Goal: Transaction & Acquisition: Purchase product/service

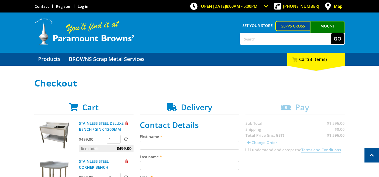
scroll to position [100, 0]
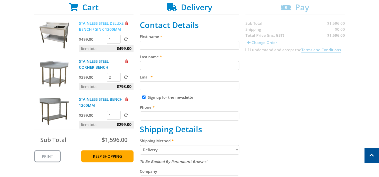
click at [89, 27] on link "STAINLESS STEEL DELUXE BENCH / SINK 1200MM" at bounding box center [101, 26] width 45 height 11
click at [88, 70] on p "STAINLESS STEEL CORNER BENCH" at bounding box center [101, 64] width 45 height 12
click at [101, 67] on link "STAINLESS STEEL CORNER BENCH" at bounding box center [94, 64] width 30 height 11
click at [91, 108] on p "STAINLESS STEEL BENCH 1200MM" at bounding box center [101, 102] width 45 height 12
click at [86, 107] on link "STAINLESS STEEL BENCH 1200MM" at bounding box center [101, 102] width 44 height 11
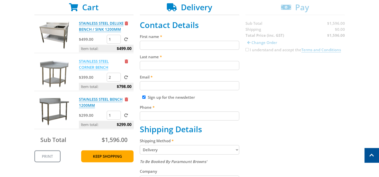
click at [92, 67] on link "STAINLESS STEEL CORNER BENCH" at bounding box center [94, 64] width 30 height 11
click at [88, 28] on link "STAINLESS STEEL DELUXE BENCH / SINK 1200MM" at bounding box center [101, 26] width 45 height 11
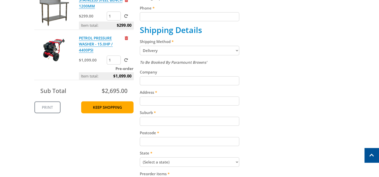
scroll to position [200, 0]
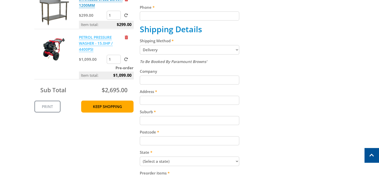
click at [90, 46] on link "PETROL PRESSURE WASHER - 15.0HP / 4400PSI" at bounding box center [96, 43] width 34 height 17
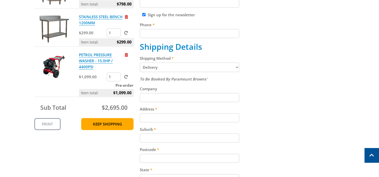
scroll to position [175, 0]
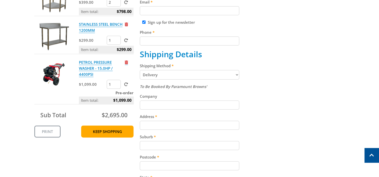
click at [125, 64] on span "Remove from cart" at bounding box center [126, 63] width 3 height 4
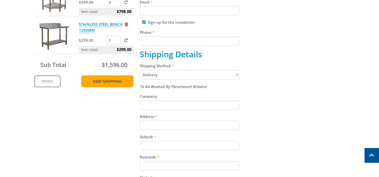
click at [107, 87] on link "Keep Shopping" at bounding box center [107, 81] width 52 height 12
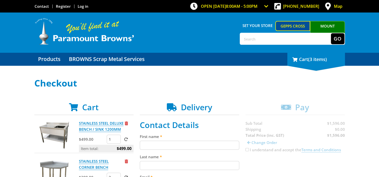
click at [315, 62] on span "(3 items)" at bounding box center [317, 59] width 19 height 6
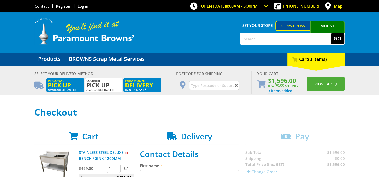
click at [58, 85] on span "Pick up" at bounding box center [65, 86] width 35 height 6
radio input "true"
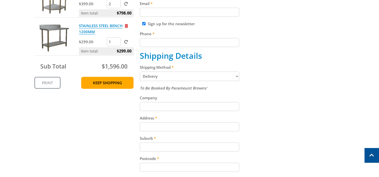
scroll to position [100, 0]
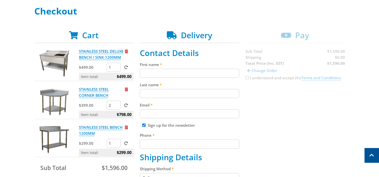
click at [169, 71] on input "First name" at bounding box center [189, 73] width 99 height 9
type input "[PERSON_NAME]"
type input "Chirgwin"
type input "[EMAIL_ADDRESS][DOMAIN_NAME]"
type input "0438903654"
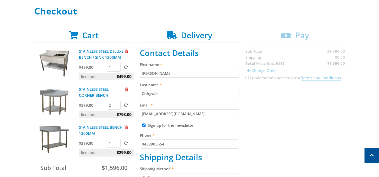
type input "25-27 addison street king"
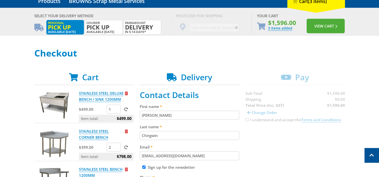
scroll to position [50, 0]
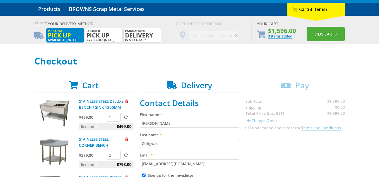
click at [65, 33] on span "Pick up" at bounding box center [65, 36] width 35 height 6
click at [319, 34] on button "View Cart" at bounding box center [325, 34] width 38 height 15
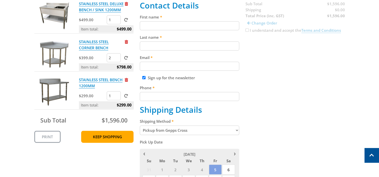
scroll to position [100, 0]
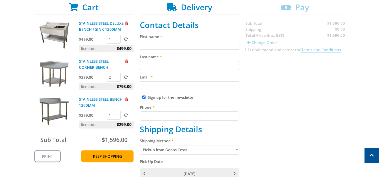
click at [158, 44] on input "First name" at bounding box center [189, 45] width 99 height 9
type input "Matt"
type input "Chirgwin"
type input "[EMAIL_ADDRESS][DOMAIN_NAME]"
type input "0438903654"
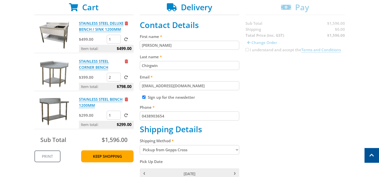
click at [142, 97] on input "Sign up for the newsletter" at bounding box center [143, 97] width 3 height 3
checkbox input "false"
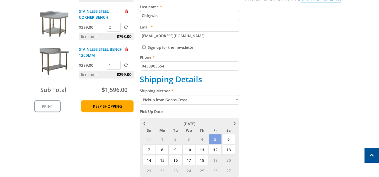
scroll to position [175, 0]
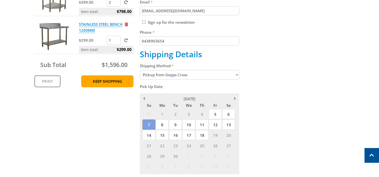
click at [150, 125] on span "7" at bounding box center [148, 125] width 13 height 10
click at [272, 108] on div "Cart STAINLESS STEEL DELUXE BENCH / SINK 1200MM $499.00 1 Item total: $499.00 S…" at bounding box center [189, 105] width 310 height 357
click at [100, 131] on div "Cart STAINLESS STEEL DELUXE BENCH / SINK 1200MM $499.00 1 Item total: $499.00 S…" at bounding box center [189, 105] width 310 height 357
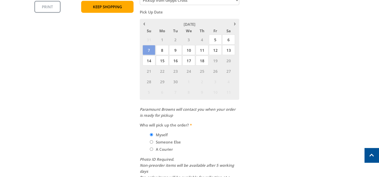
scroll to position [250, 0]
click at [110, 132] on div "Cart STAINLESS STEEL DELUXE BENCH / SINK 1200MM $499.00 1 Item total: $499.00 S…" at bounding box center [189, 30] width 310 height 357
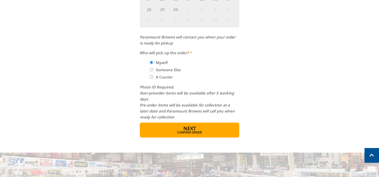
scroll to position [325, 0]
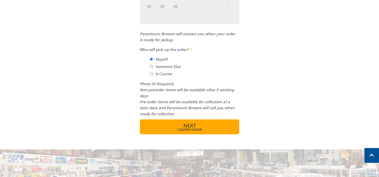
click at [182, 128] on span "Confirm order" at bounding box center [189, 129] width 78 height 3
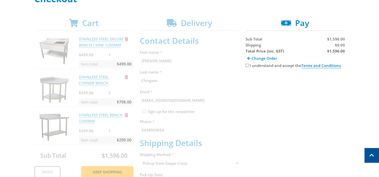
scroll to position [78, 0]
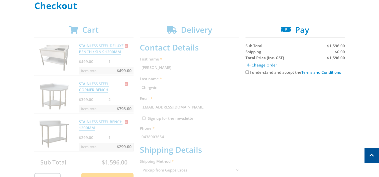
click at [246, 72] on input "I understand and accept the Terms and Conditions" at bounding box center [246, 72] width 3 height 3
checkbox input "true"
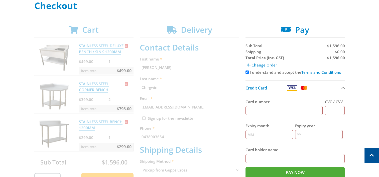
click at [304, 109] on input "Card number" at bounding box center [283, 110] width 77 height 9
type input "4645790141547132"
click at [333, 110] on input "CVC / CVV" at bounding box center [334, 110] width 20 height 9
type input "739"
click at [275, 134] on input "Expiry month" at bounding box center [269, 134] width 48 height 9
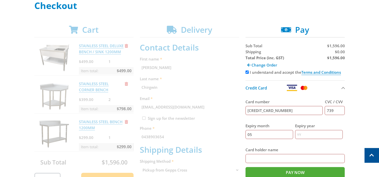
type input "05"
click at [303, 134] on input "Expiry year" at bounding box center [319, 134] width 48 height 9
type input "29"
click at [290, 160] on input "Card holder name" at bounding box center [294, 158] width 99 height 9
type input "matthew chirgwin"
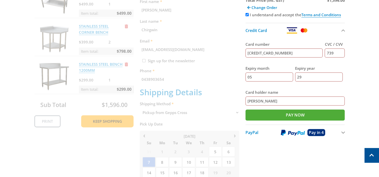
scroll to position [153, 0]
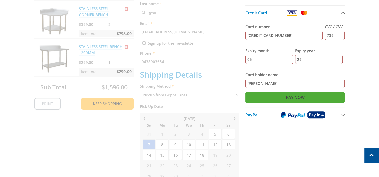
click at [287, 95] on input "Pay Now" at bounding box center [294, 97] width 99 height 11
type input "Paying..."
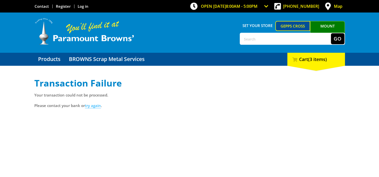
click at [94, 105] on link "try again" at bounding box center [93, 105] width 16 height 5
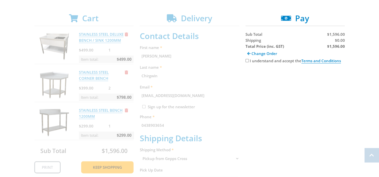
scroll to position [100, 0]
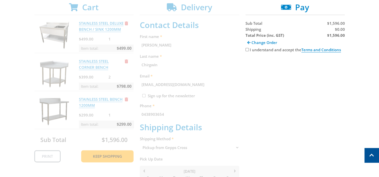
click at [248, 50] on input "I understand and accept the Terms and Conditions" at bounding box center [246, 49] width 3 height 3
checkbox input "true"
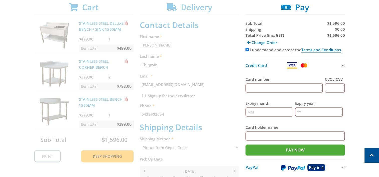
click at [257, 84] on input "Card number" at bounding box center [283, 88] width 77 height 9
type input "[CREDIT_CARD_NUMBER]"
type input "739"
type input "05"
type input "2029"
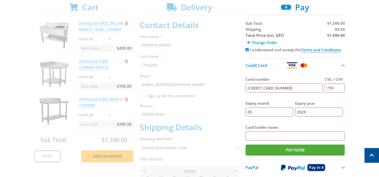
type input "[PERSON_NAME]"
click at [294, 149] on input "Pay Now" at bounding box center [294, 150] width 99 height 11
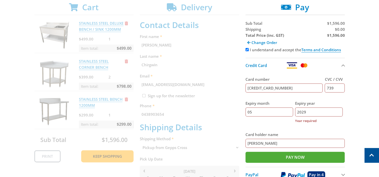
click at [320, 108] on input "2029" at bounding box center [319, 112] width 48 height 9
click at [283, 157] on input "Pay Now" at bounding box center [294, 157] width 99 height 11
click at [314, 113] on input "2029" at bounding box center [319, 112] width 48 height 9
click at [361, 106] on div "Select your Delivery Method Personal Pick up Available in 5 days Courier Pick u…" at bounding box center [189, 167] width 379 height 379
drag, startPoint x: 315, startPoint y: 112, endPoint x: 260, endPoint y: 110, distance: 54.6
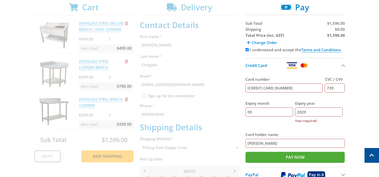
click at [260, 110] on div "Expiry month 05 Expiry year 2029 Year required" at bounding box center [294, 112] width 99 height 31
type input "2029"
drag, startPoint x: 361, startPoint y: 104, endPoint x: 358, endPoint y: 104, distance: 2.8
click at [359, 104] on div "Select your Delivery Method Personal Pick up Available in 5 days Courier Pick u…" at bounding box center [189, 167] width 379 height 379
click at [321, 155] on input "Pay Now" at bounding box center [294, 157] width 99 height 11
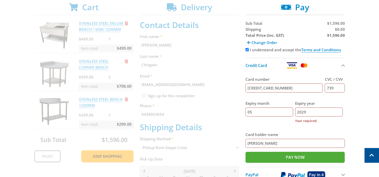
drag, startPoint x: 285, startPoint y: 142, endPoint x: 173, endPoint y: 142, distance: 112.8
click at [173, 142] on div "Cart STAINLESS STEEL DELUXE BENCH / SINK 1200MM $499.00 1 Item total: $499.00 S…" at bounding box center [189, 180] width 310 height 354
type input "wheres ya bin"
click at [283, 124] on div "Expiry month 05" at bounding box center [269, 112] width 48 height 31
click at [275, 113] on input "05" at bounding box center [269, 112] width 48 height 9
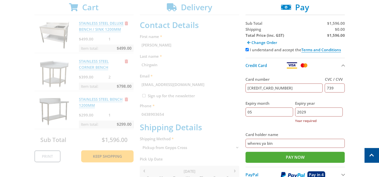
drag, startPoint x: 309, startPoint y: 111, endPoint x: 245, endPoint y: 111, distance: 63.5
click at [245, 111] on div "Expiry month 05 Expiry year 2029 Year required" at bounding box center [294, 112] width 99 height 31
drag, startPoint x: 253, startPoint y: 111, endPoint x: 226, endPoint y: 109, distance: 26.6
click at [225, 111] on div "Cart STAINLESS STEEL DELUXE BENCH / SINK 1200MM $499.00 1 Item total: $499.00 S…" at bounding box center [189, 180] width 310 height 354
type input "05"
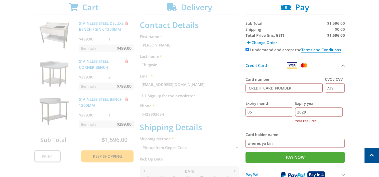
click at [375, 82] on div "Select your Delivery Method Personal Pick up Available in 5 days Courier Pick u…" at bounding box center [189, 167] width 379 height 379
drag, startPoint x: 293, startPoint y: 84, endPoint x: 238, endPoint y: 97, distance: 56.2
click at [242, 92] on div "Cart STAINLESS STEEL DELUXE BENCH / SINK 1200MM $499.00 1 Item total: $499.00 S…" at bounding box center [189, 180] width 310 height 354
type input "4645790141547132"
click at [361, 85] on div "Select your Delivery Method Personal Pick up Available in 5 days Courier Pick u…" at bounding box center [189, 167] width 379 height 379
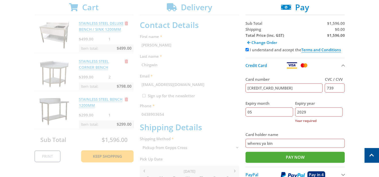
drag, startPoint x: 336, startPoint y: 91, endPoint x: 311, endPoint y: 88, distance: 24.9
click at [311, 88] on div "Card number 4645790141547132 CVC / CVV 739" at bounding box center [294, 85] width 99 height 24
type input "739"
click at [353, 61] on div "Select your Delivery Method Personal Pick up Available in 5 days Courier Pick u…" at bounding box center [189, 167] width 379 height 379
click at [326, 156] on input "Pay Now" at bounding box center [294, 157] width 99 height 11
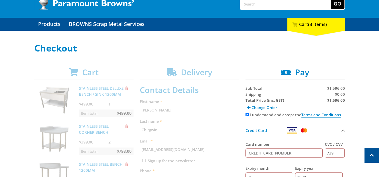
scroll to position [0, 0]
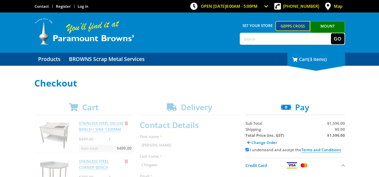
click at [308, 63] on div "3 Cart (3 items)" at bounding box center [316, 59] width 58 height 13
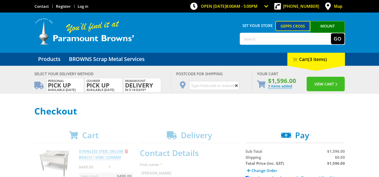
click at [318, 86] on button "View Cart" at bounding box center [325, 84] width 38 height 15
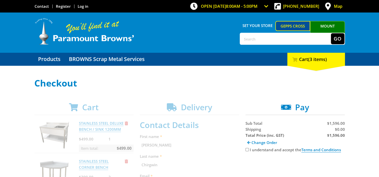
scroll to position [75, 0]
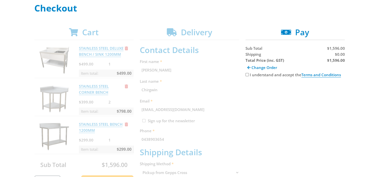
click at [247, 75] on input "I understand and accept the Terms and Conditions" at bounding box center [246, 74] width 3 height 3
checkbox input "true"
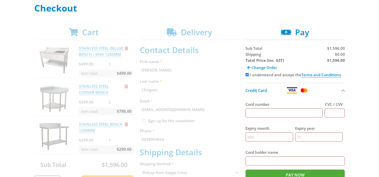
click at [254, 116] on input "Card number" at bounding box center [283, 113] width 77 height 9
type input "[CREDIT_CARD_NUMBER]"
click at [331, 112] on input "CVC / CVV" at bounding box center [334, 113] width 20 height 9
type input "0"
click at [332, 112] on input "739" at bounding box center [334, 113] width 20 height 9
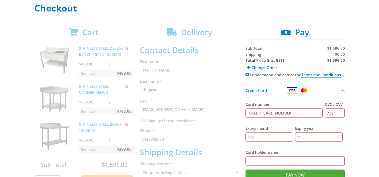
type input "739"
click at [268, 137] on input "Expiry month" at bounding box center [269, 137] width 48 height 9
type input "05"
click at [314, 128] on label "Expiry year" at bounding box center [319, 128] width 48 height 6
click at [314, 133] on input "Expiry year" at bounding box center [319, 137] width 48 height 9
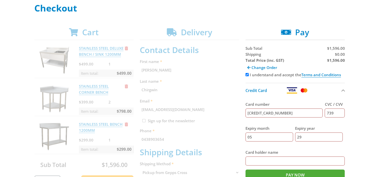
type input "29"
click at [309, 144] on div "Expiry year 29" at bounding box center [319, 134] width 48 height 24
click at [299, 159] on input "Card holder name" at bounding box center [294, 161] width 99 height 9
type input "wheres ya bin"
click at [298, 172] on input "Pay Now" at bounding box center [294, 175] width 99 height 11
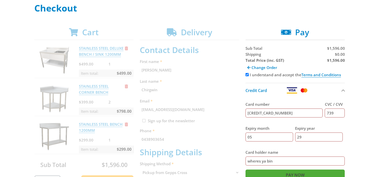
type input "Paying..."
